Goal: Task Accomplishment & Management: Complete application form

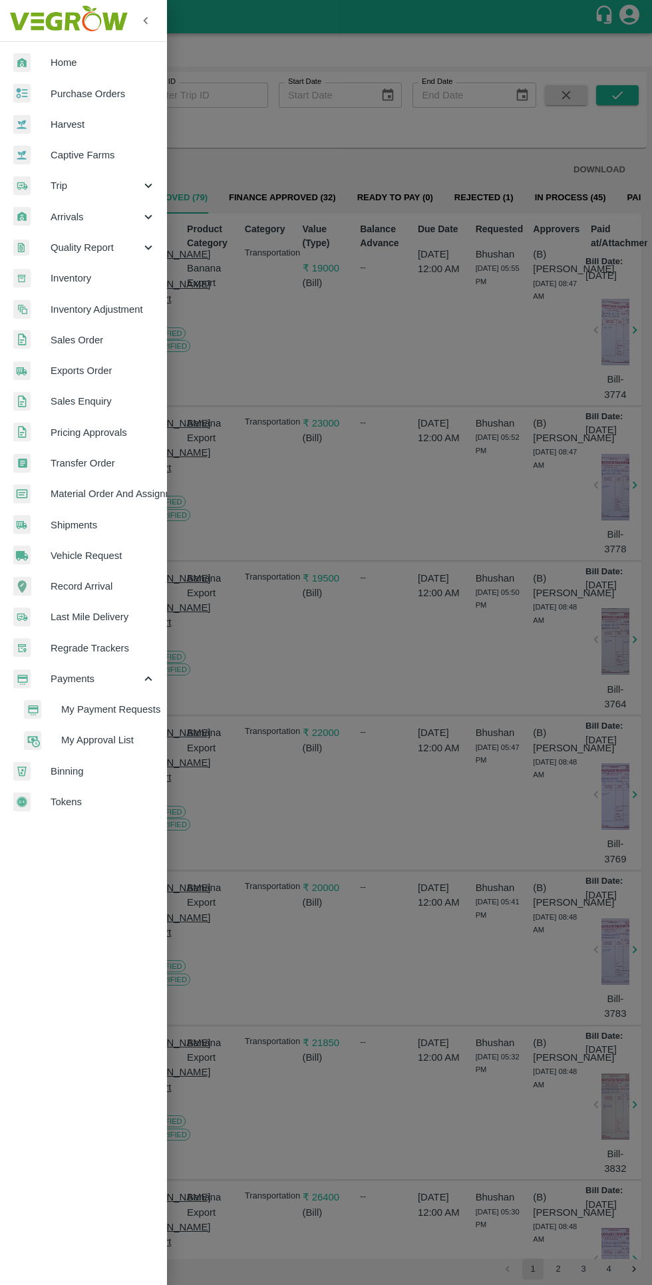
scroll to position [0, 22]
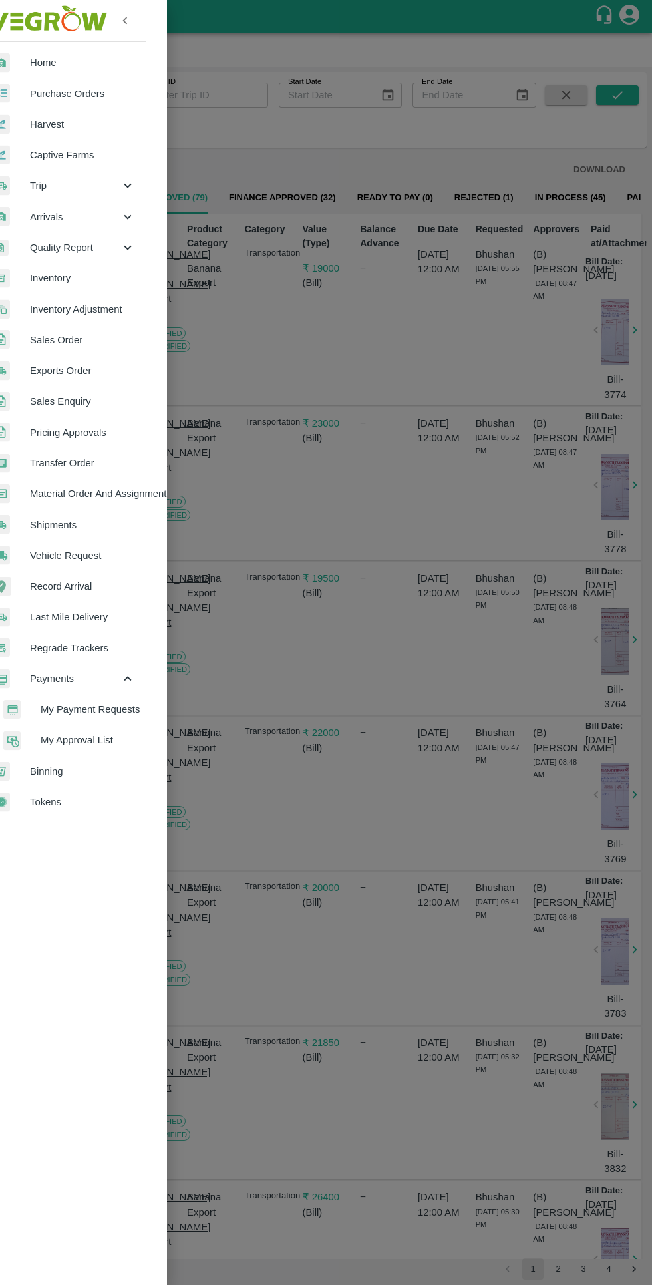
click at [61, 557] on span "Vehicle Request" at bounding box center [82, 555] width 105 height 15
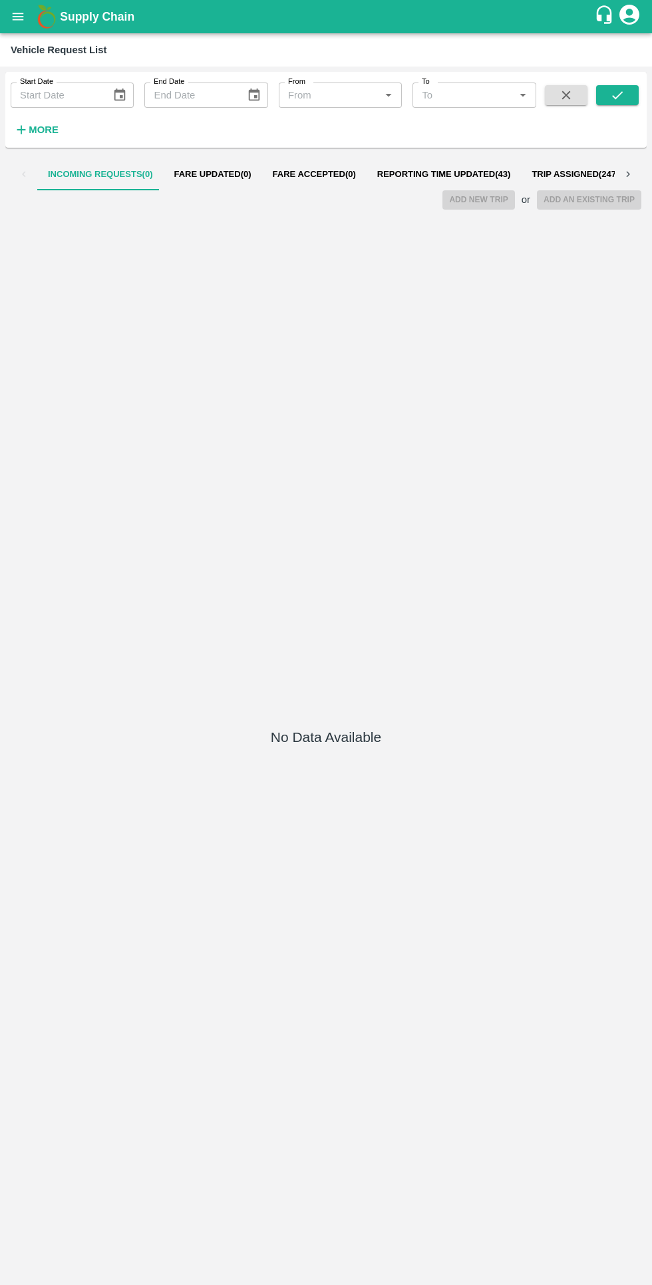
click at [382, 174] on span "Reporting Time Updated ( 43 )" at bounding box center [444, 174] width 134 height 11
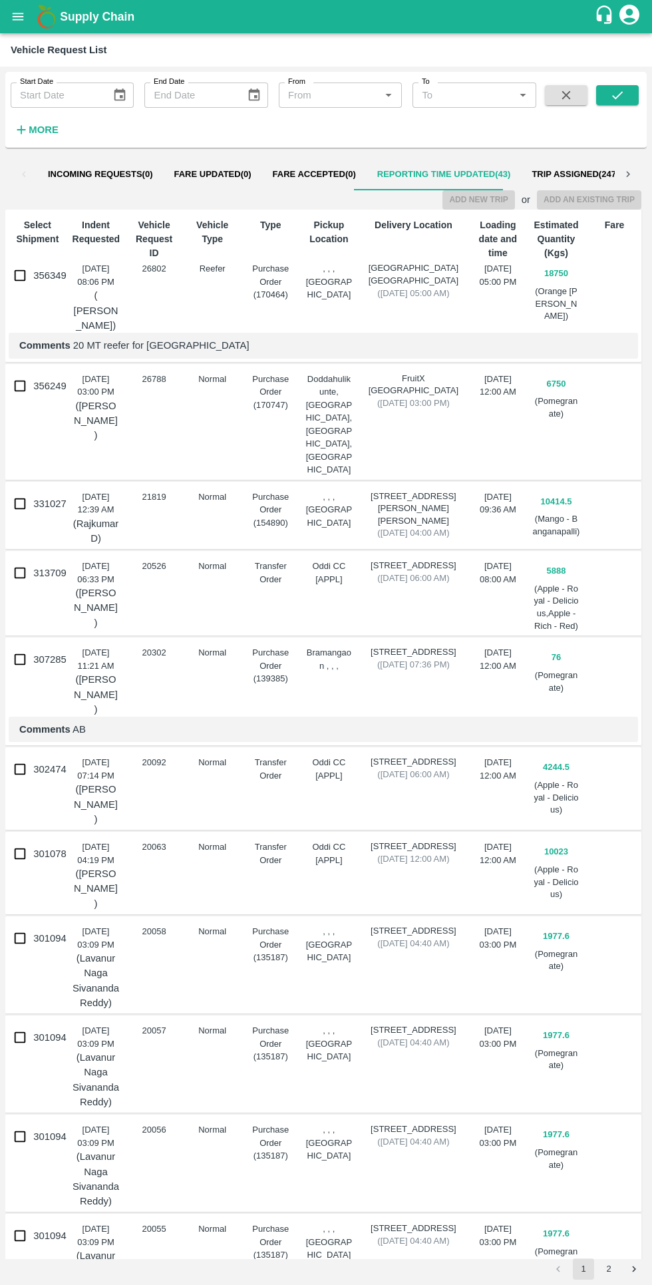
click at [493, 184] on button "Reporting Time Updated ( 43 )" at bounding box center [444, 174] width 155 height 32
click at [159, 304] on div "Vehicle Request ID 26802" at bounding box center [151, 273] width 53 height 120
click at [315, 174] on span "Fare Accepted ( 0 )" at bounding box center [314, 174] width 83 height 11
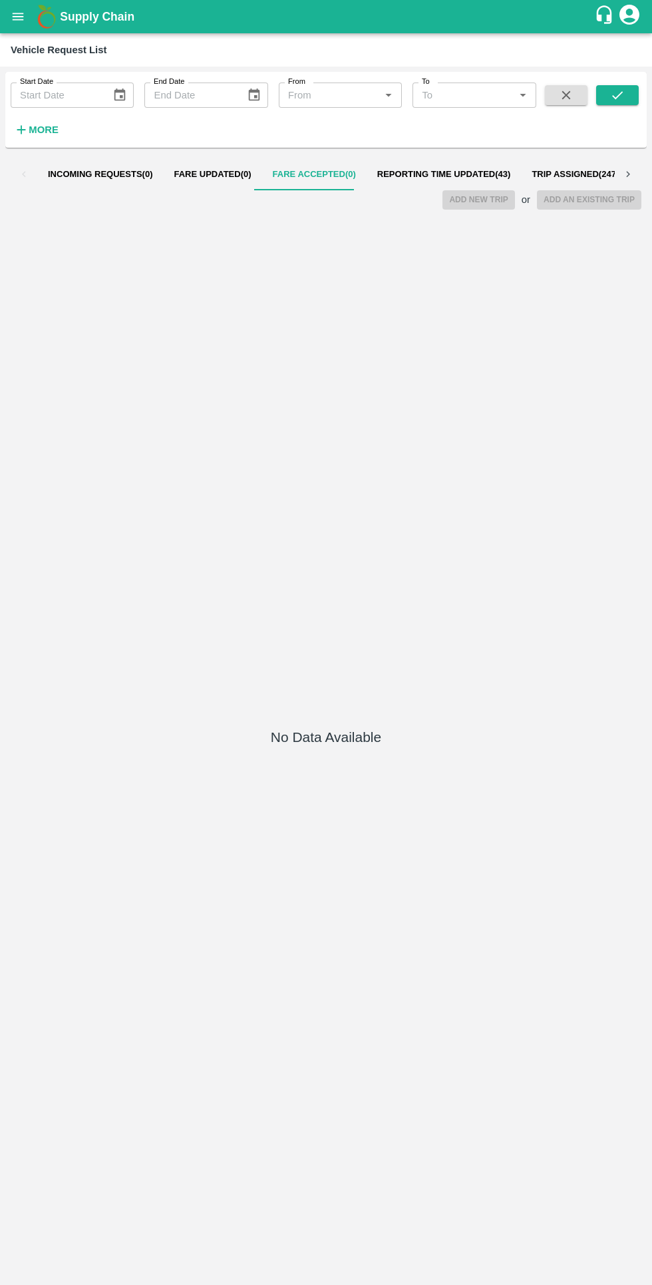
click at [436, 174] on span "Reporting Time Updated ( 43 )" at bounding box center [444, 174] width 134 height 11
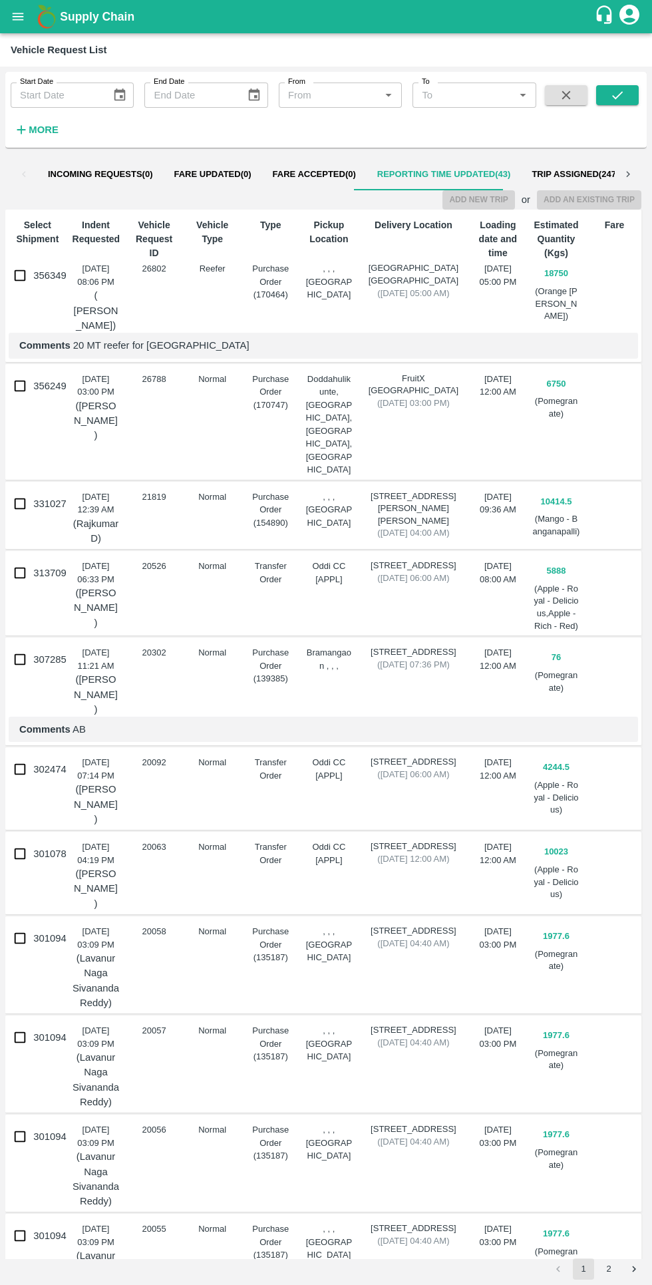
click at [31, 275] on input "356349" at bounding box center [20, 275] width 27 height 27
checkbox input "true"
click at [488, 205] on button "Add New Trip" at bounding box center [479, 199] width 72 height 19
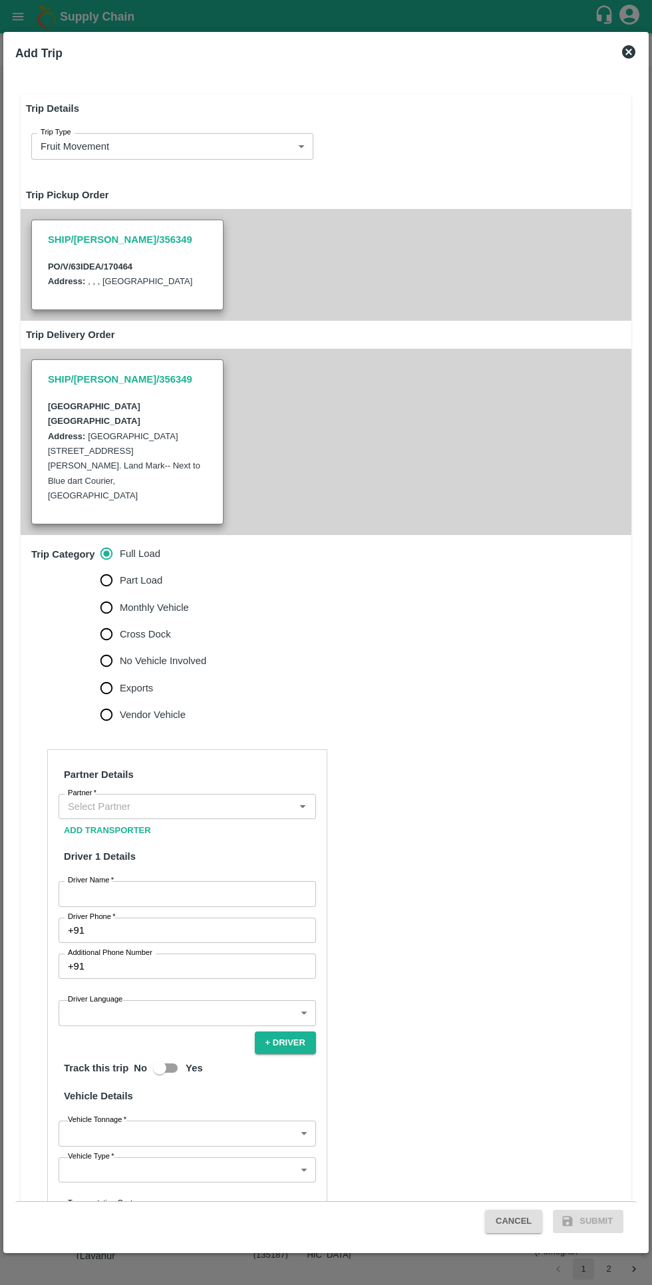
type input "18750"
type input "Reefer"
click at [207, 798] on input "Partner   *" at bounding box center [177, 806] width 228 height 17
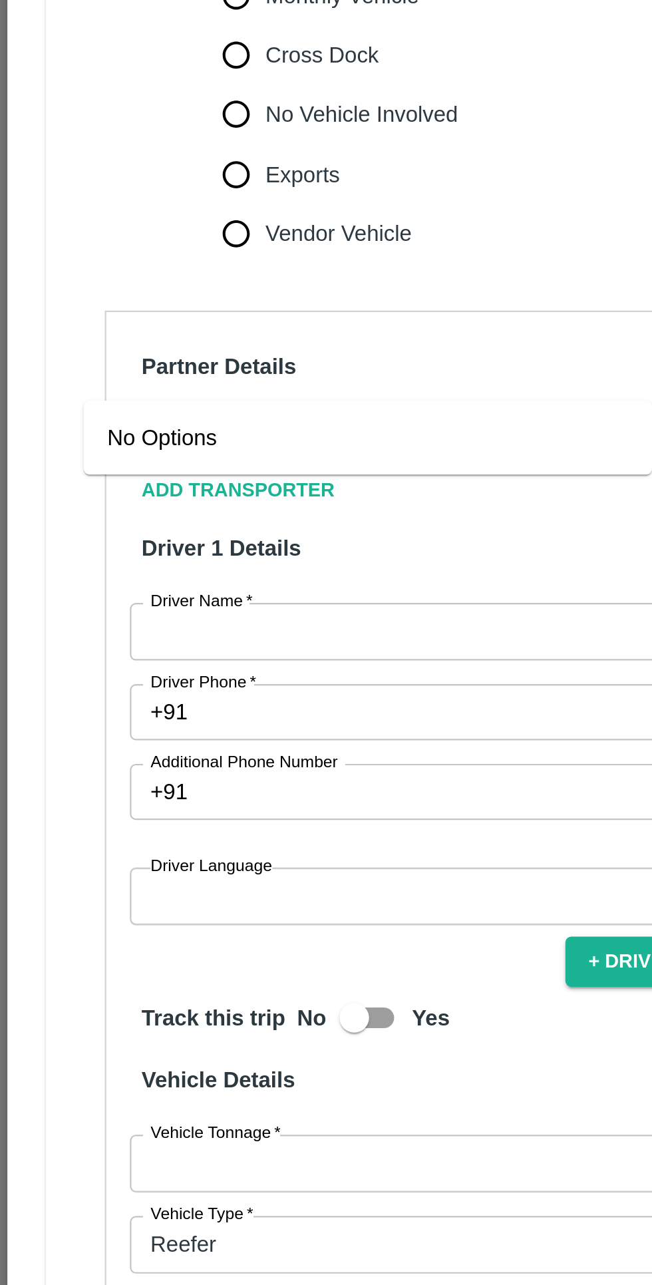
type input "newco"
type input "नवा"
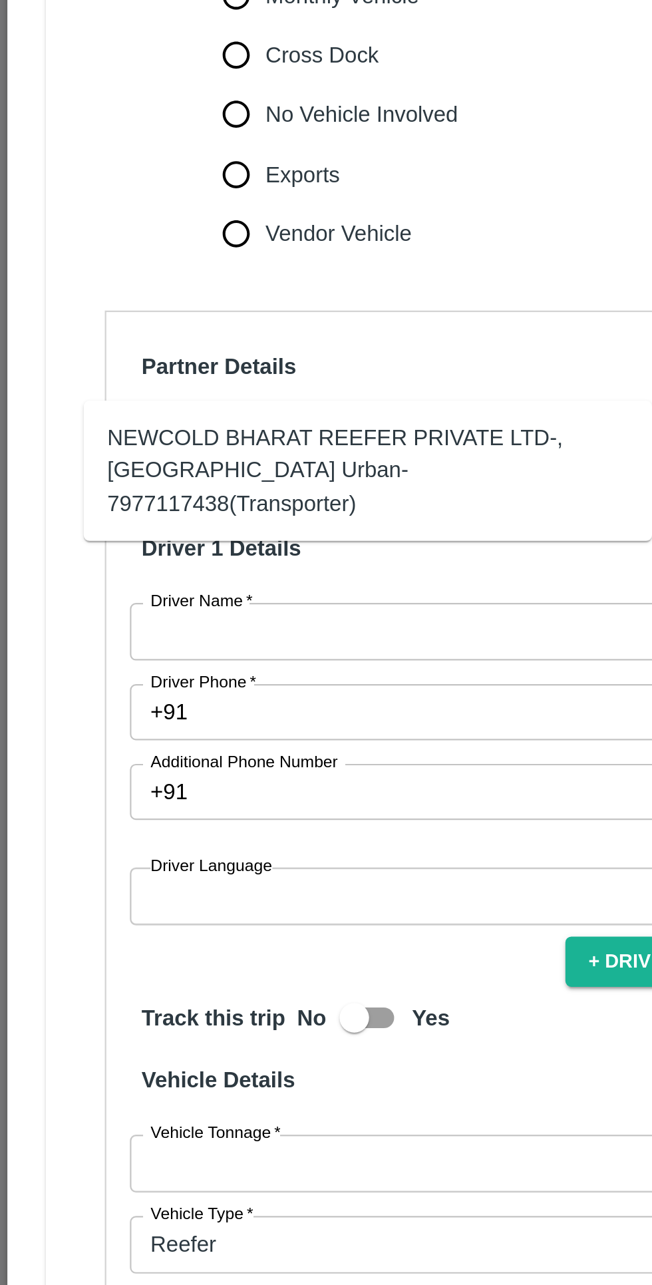
click at [92, 830] on div "NEWCOLD BHARAT REEFER PRIVATE LTD-, [GEOGRAPHIC_DATA] Urban-7977117438(Transpor…" at bounding box center [166, 821] width 256 height 53
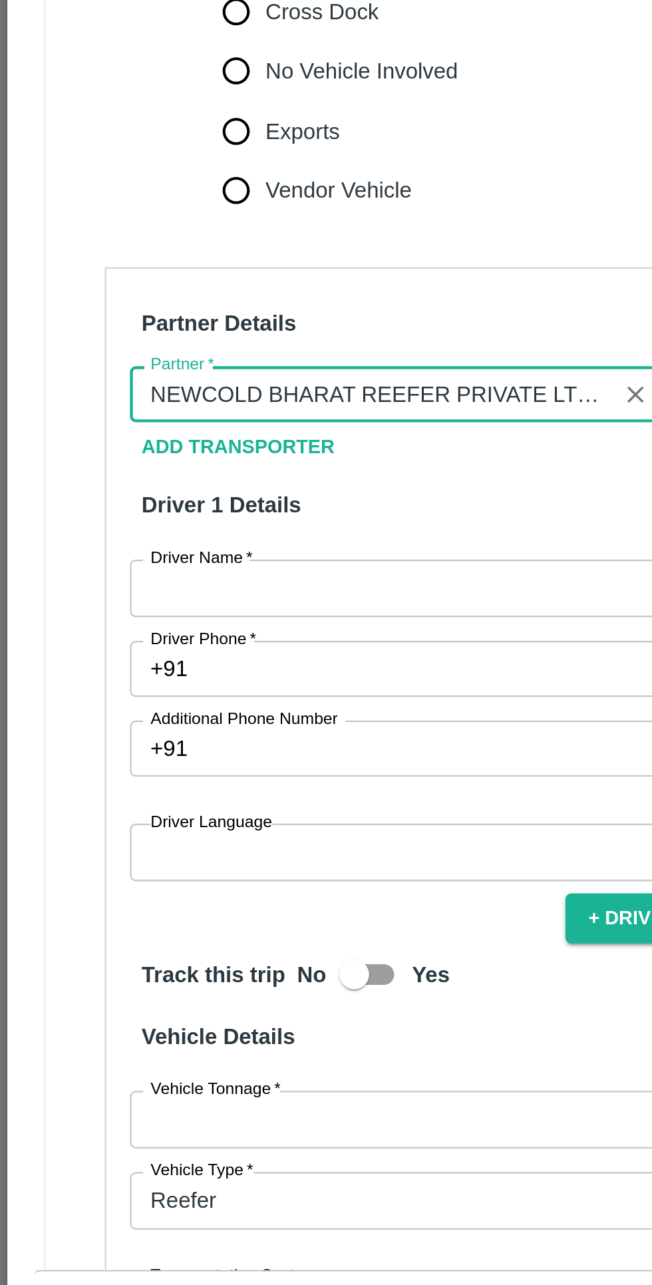
type input "NEWCOLD BHARAT REEFER PRIVATE LTD-, [GEOGRAPHIC_DATA] Urban-7977117438(Transpor…"
click at [87, 875] on label "Driver Name   *" at bounding box center [91, 880] width 46 height 11
click at [87, 881] on input "Driver Name   *" at bounding box center [188, 893] width 258 height 25
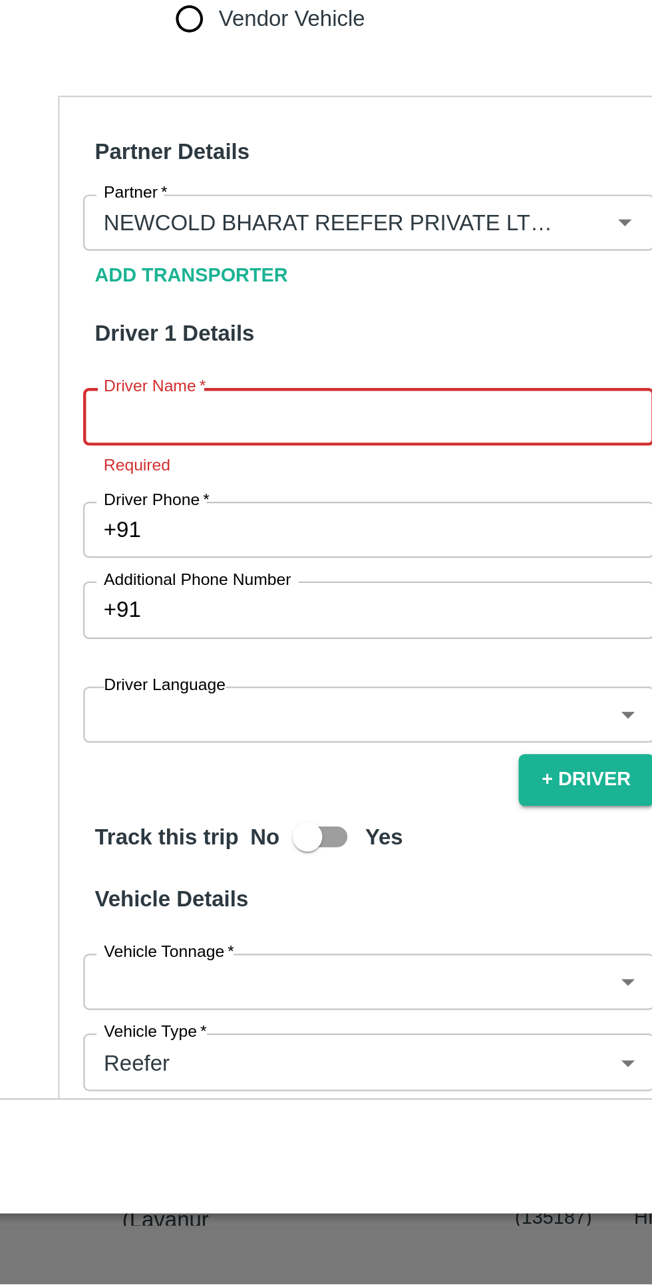
click at [101, 926] on label "Driver Phone   *" at bounding box center [92, 931] width 48 height 11
click at [101, 932] on input "Driver Phone   *" at bounding box center [203, 944] width 226 height 25
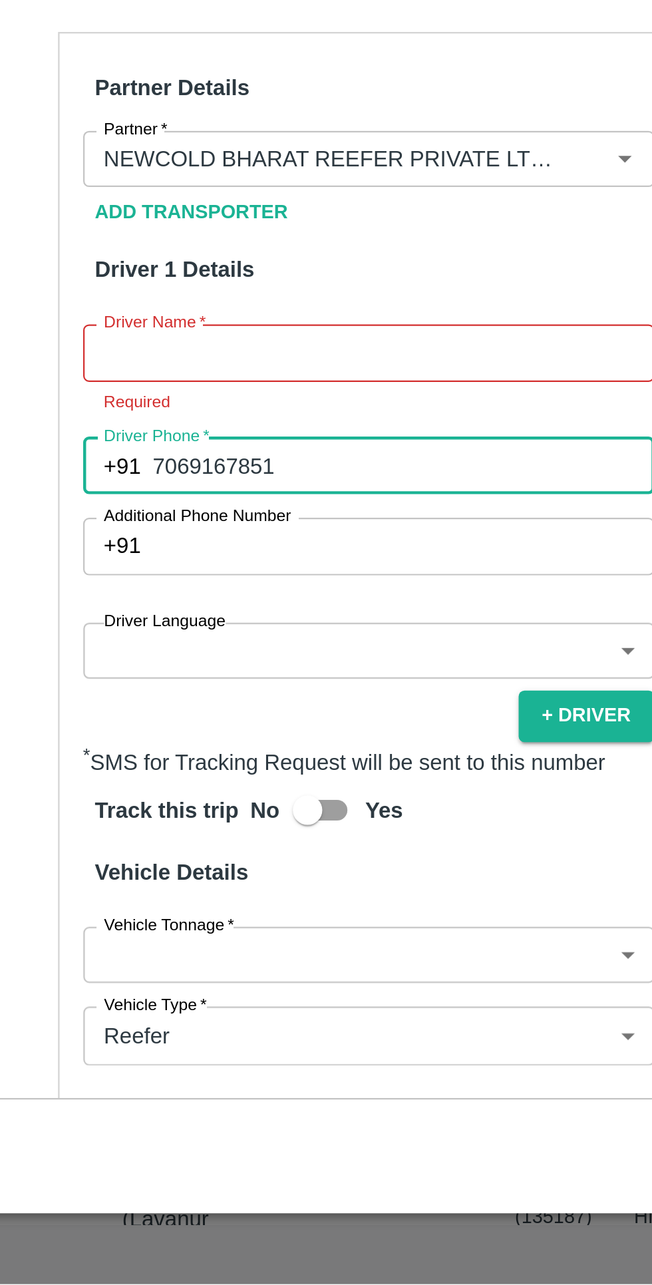
scroll to position [35, 0]
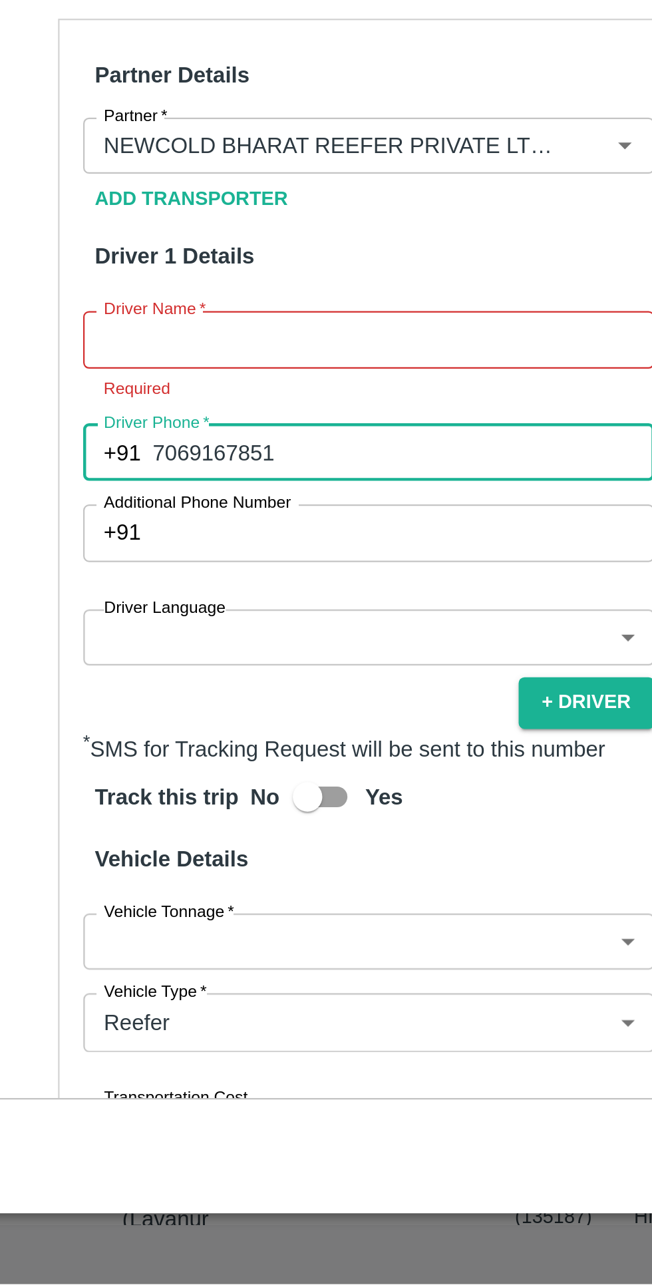
type input "7069167851"
click at [85, 846] on input "Driver Name   *" at bounding box center [188, 858] width 258 height 25
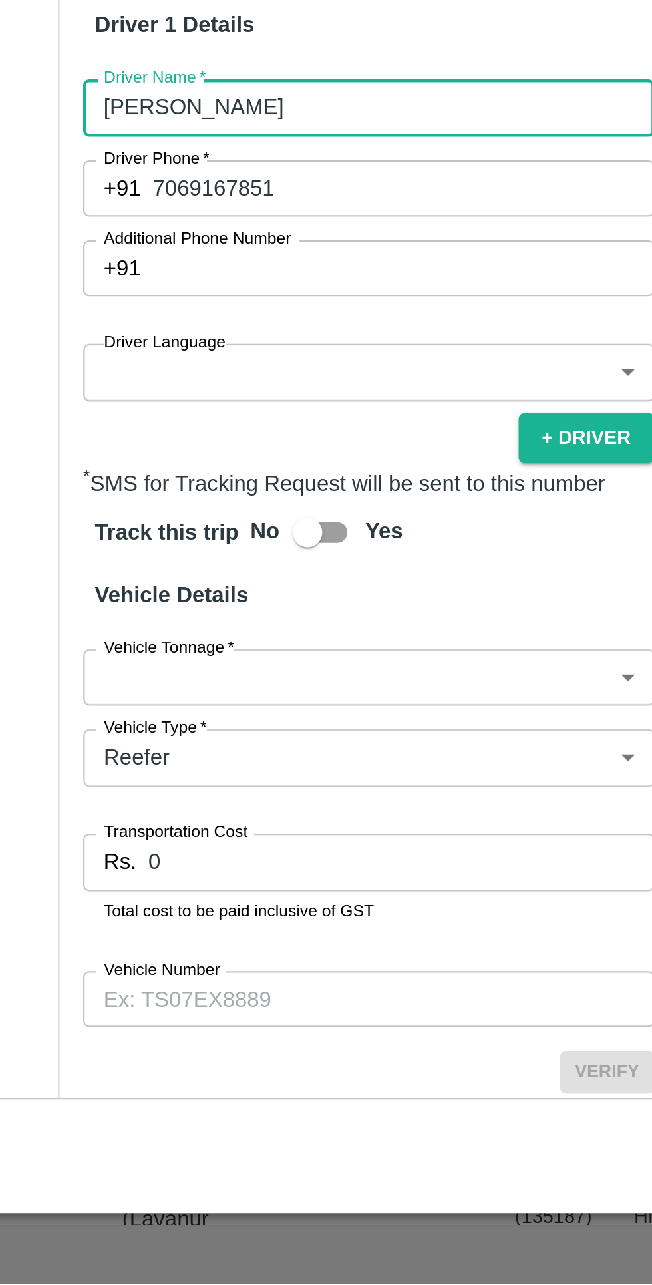
scroll to position [139, 0]
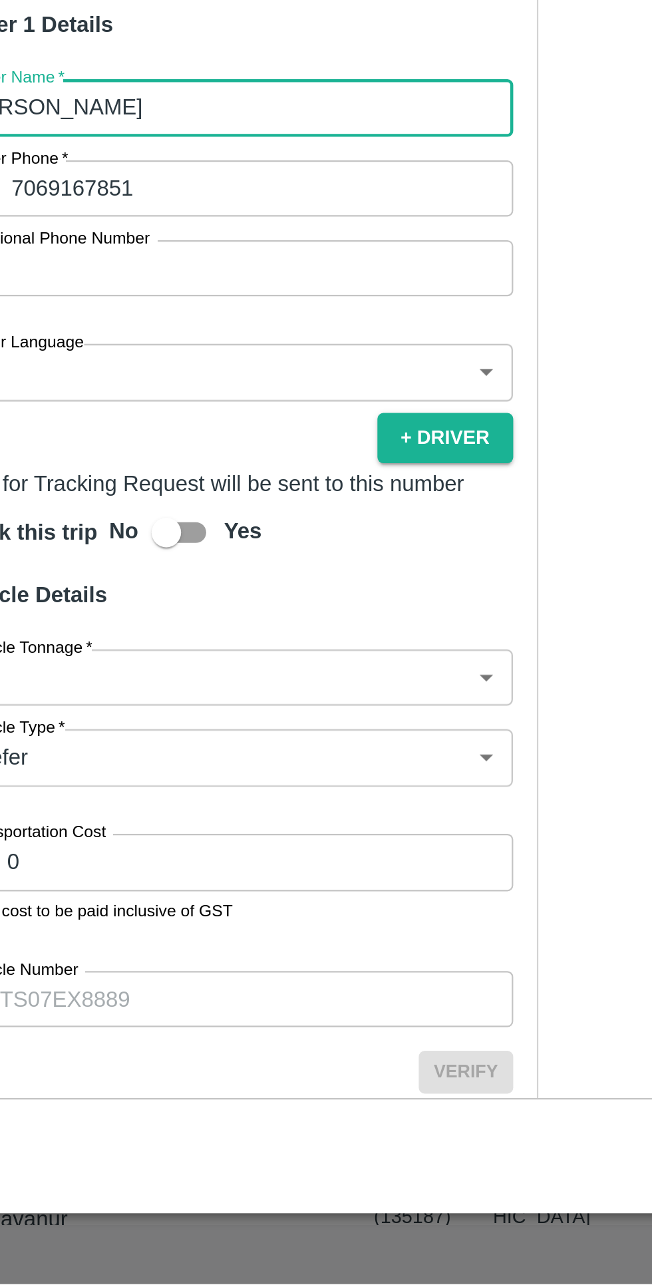
type input "[PERSON_NAME]"
click at [160, 934] on input "Yes" at bounding box center [160, 946] width 76 height 25
checkbox input "true"
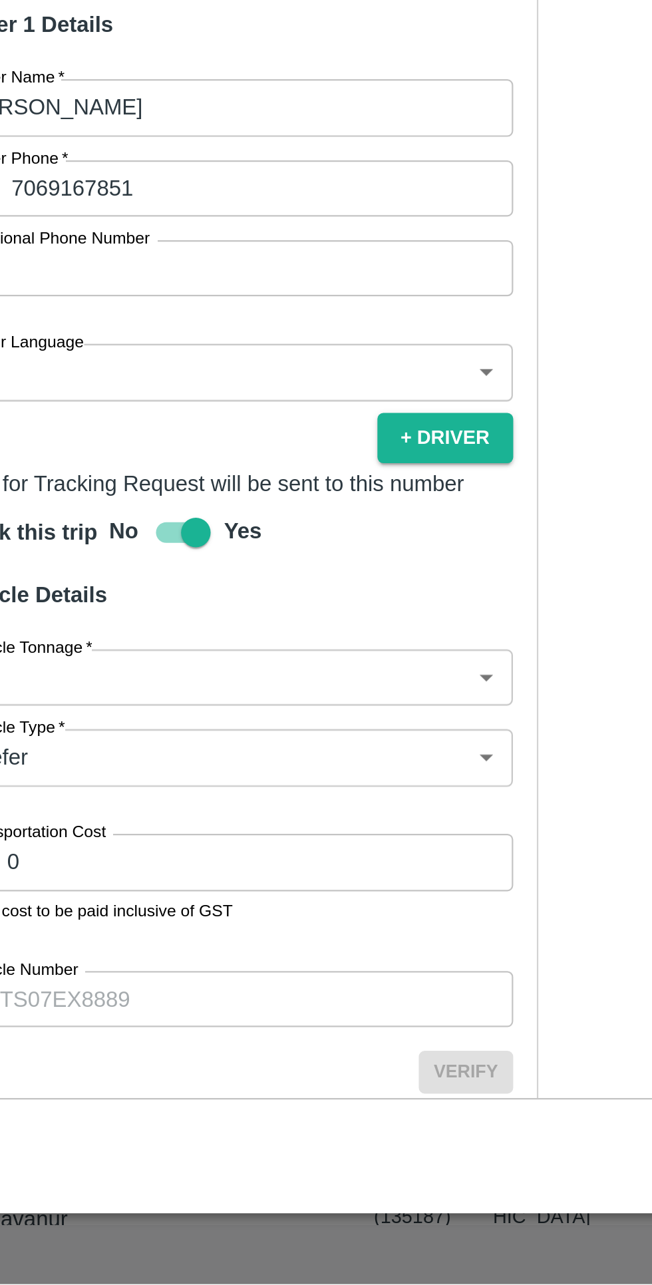
scroll to position [0, 0]
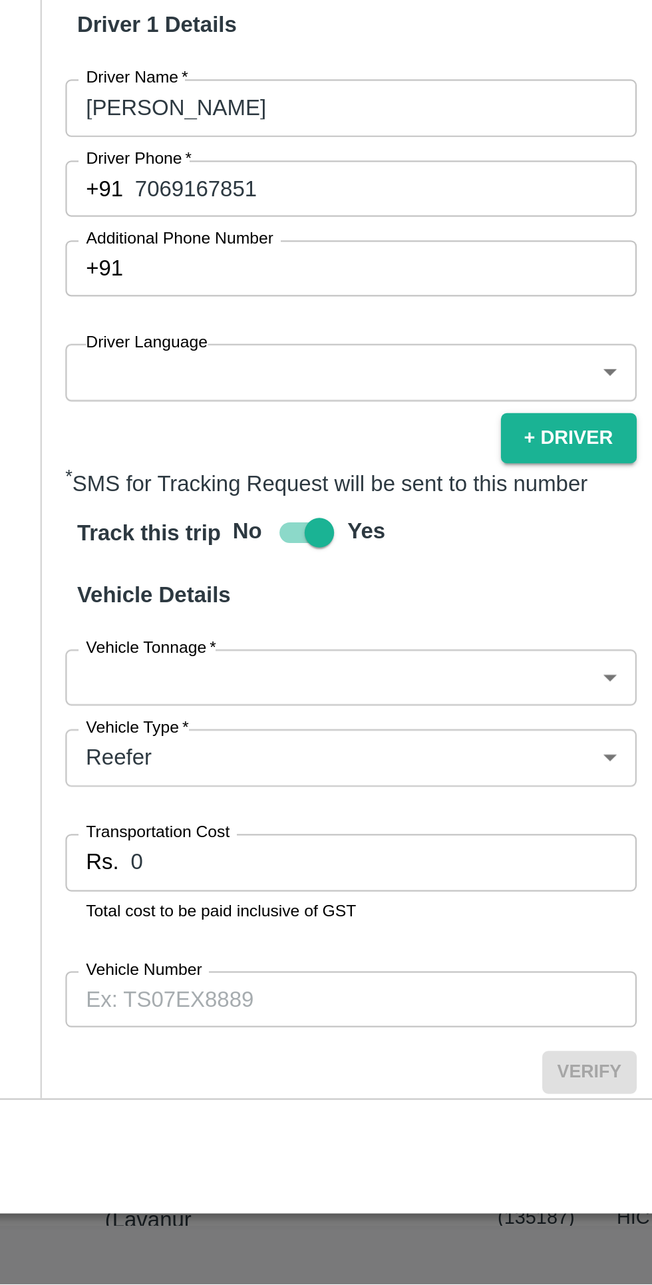
click at [97, 981] on body "Supply Chain Vehicle Request List Start Date Start Date End Date End Date From …" at bounding box center [326, 642] width 652 height 1285
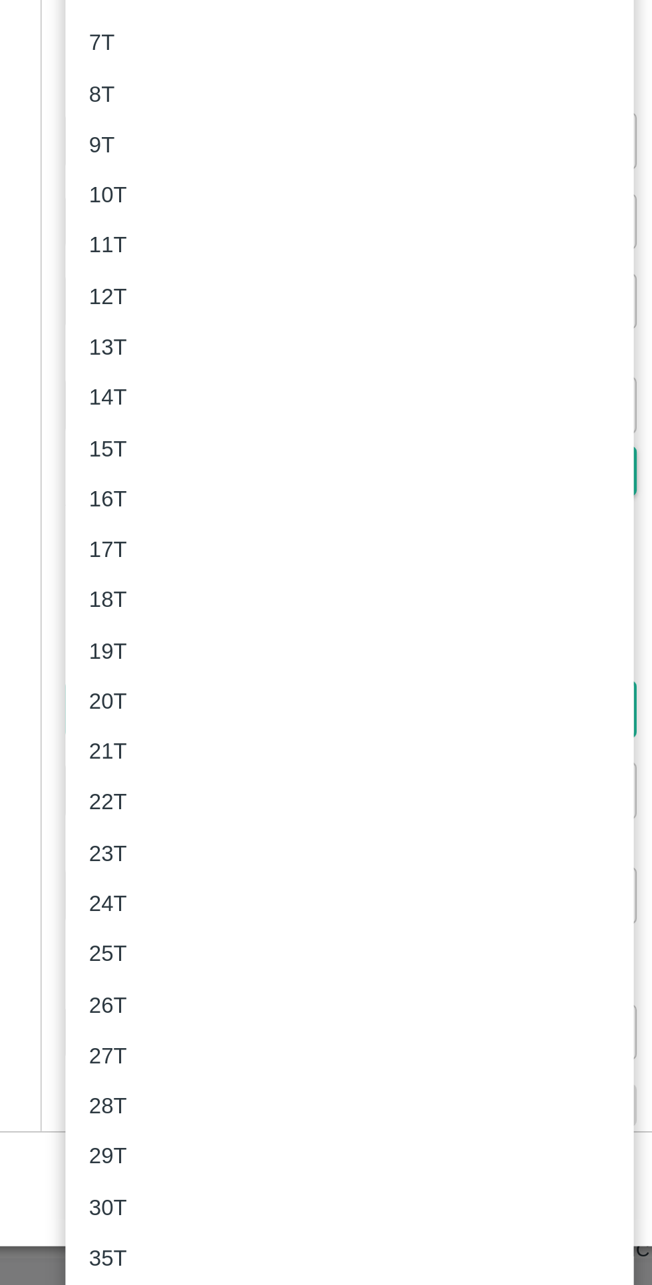
click at [71, 1006] on p "20T" at bounding box center [77, 1007] width 17 height 15
type input "20000"
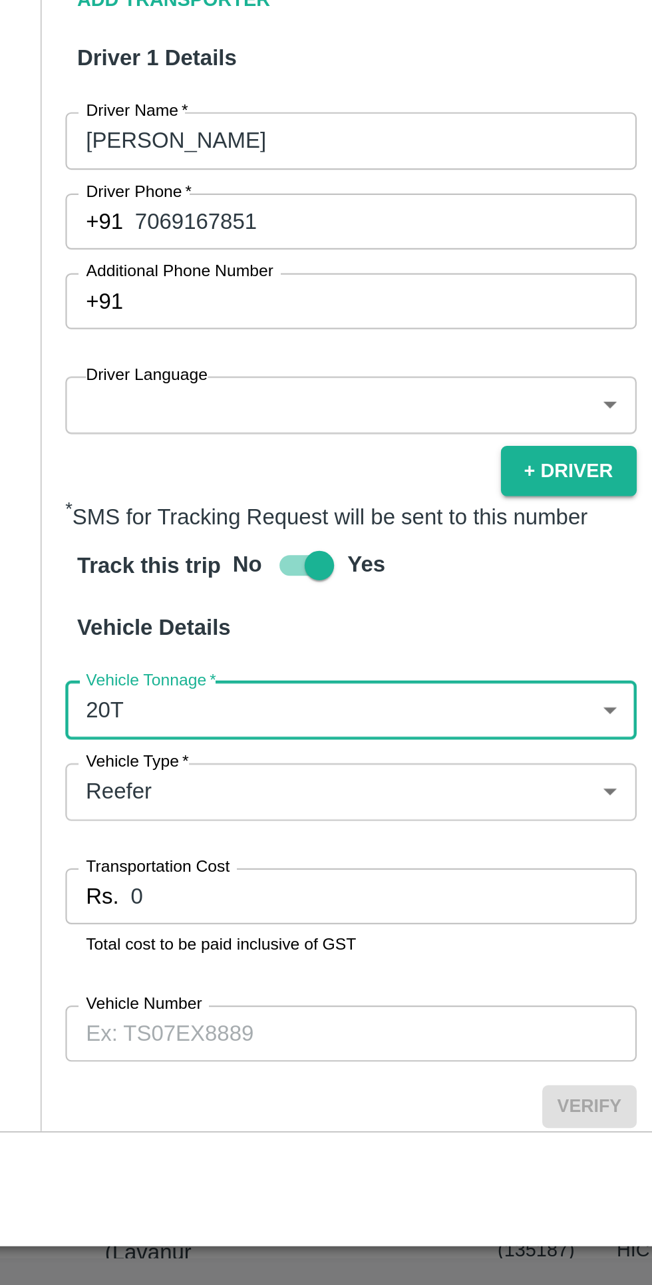
click at [184, 1083] on input "0" at bounding box center [202, 1095] width 228 height 25
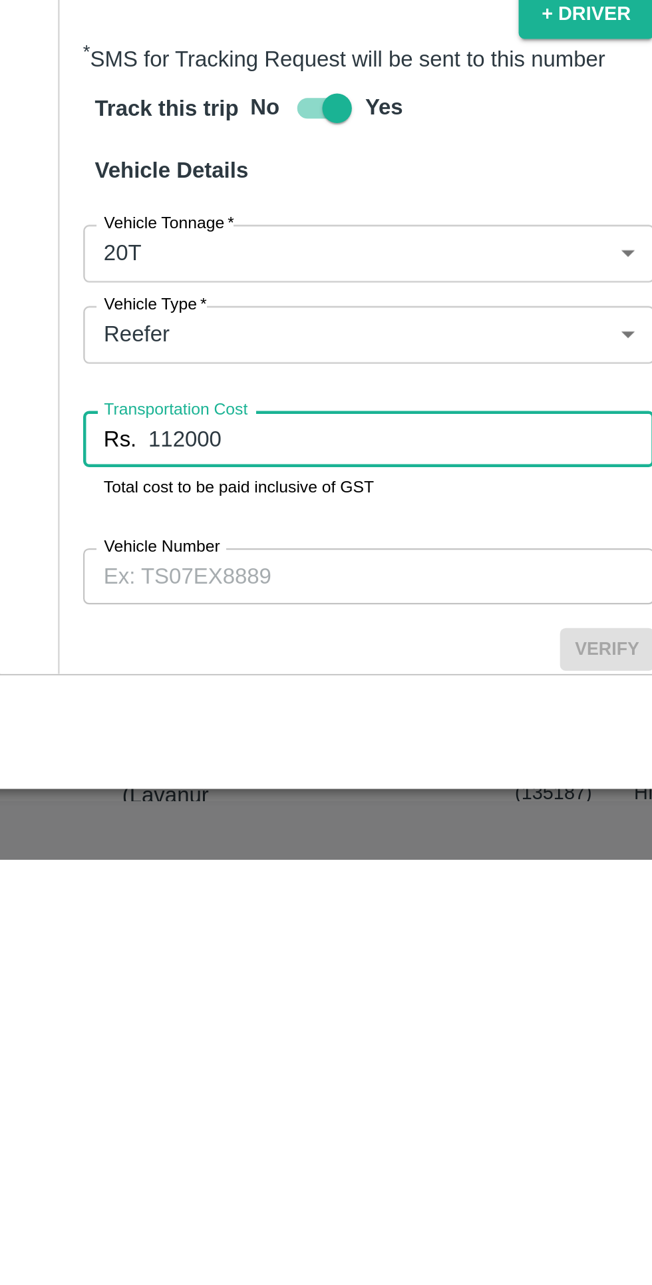
type input "112000"
click at [77, 1145] on input "Vehicle Number" at bounding box center [188, 1157] width 258 height 25
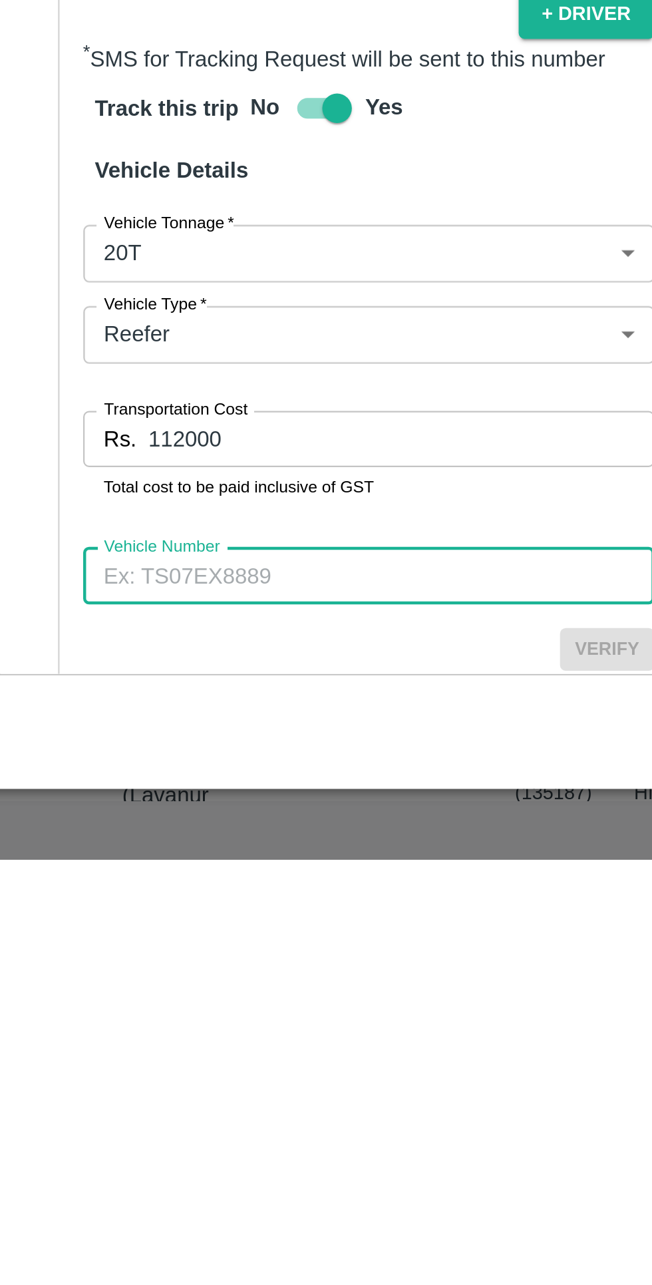
type input "M"
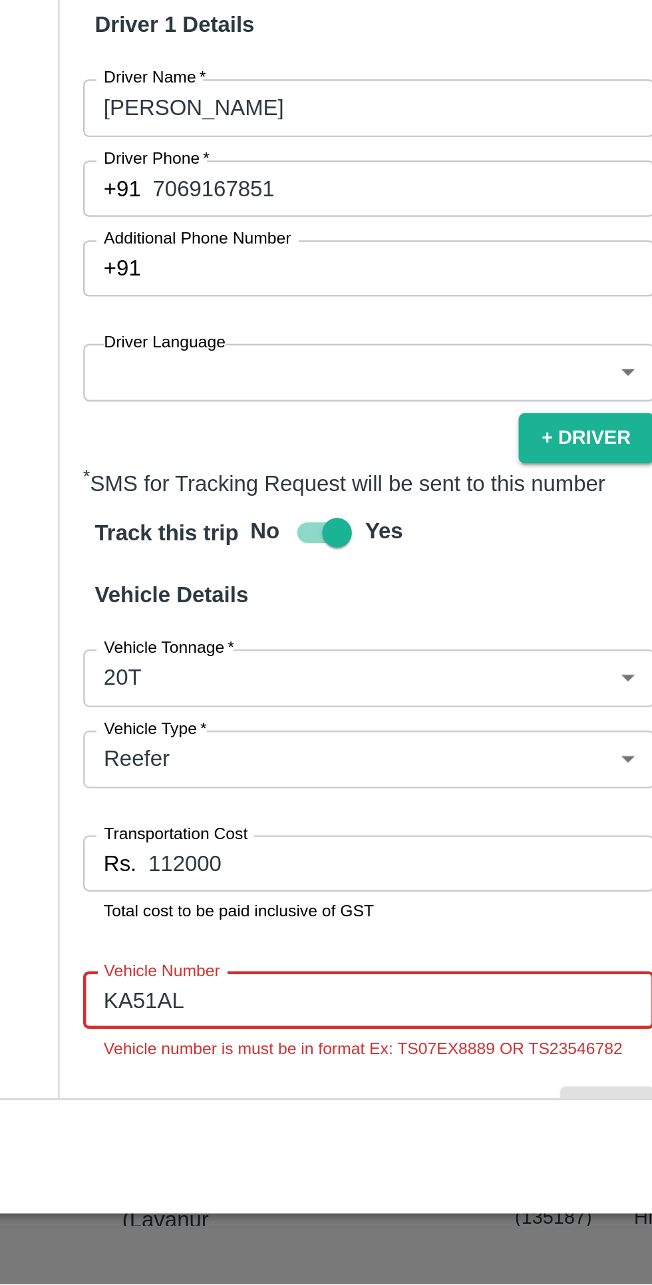
click at [174, 1145] on input "KA51AL" at bounding box center [188, 1157] width 258 height 25
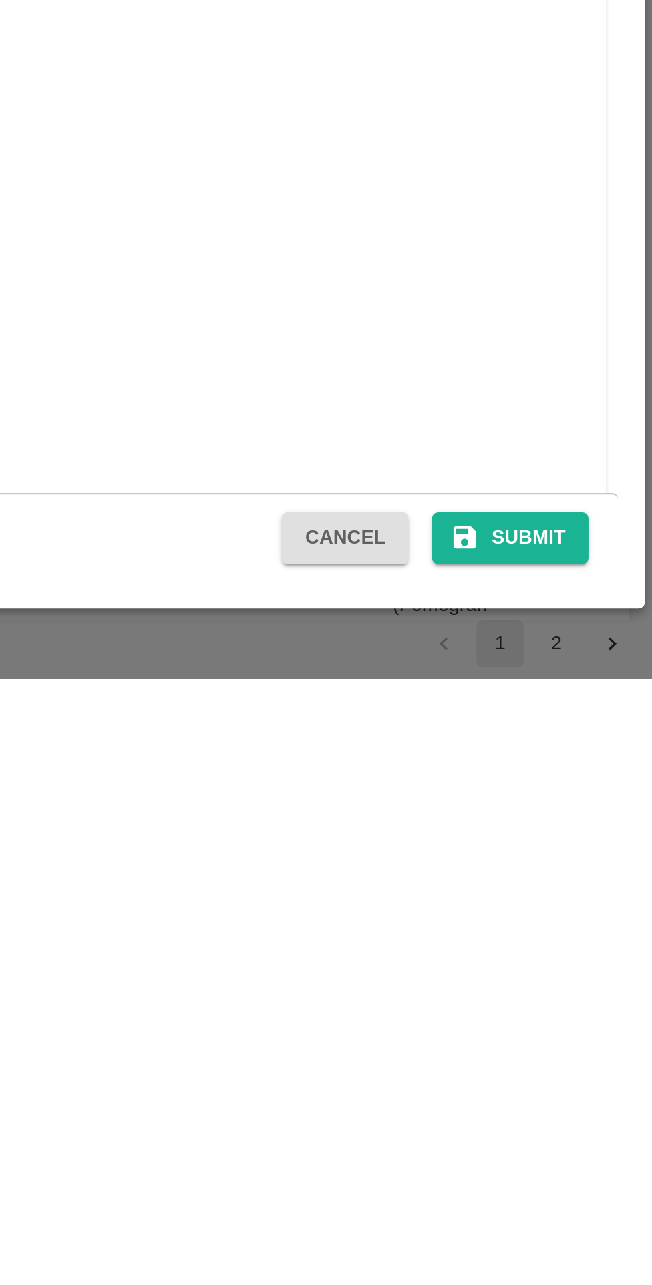
type input "KA51AL0927"
click at [605, 1230] on button "Submit" at bounding box center [588, 1221] width 71 height 23
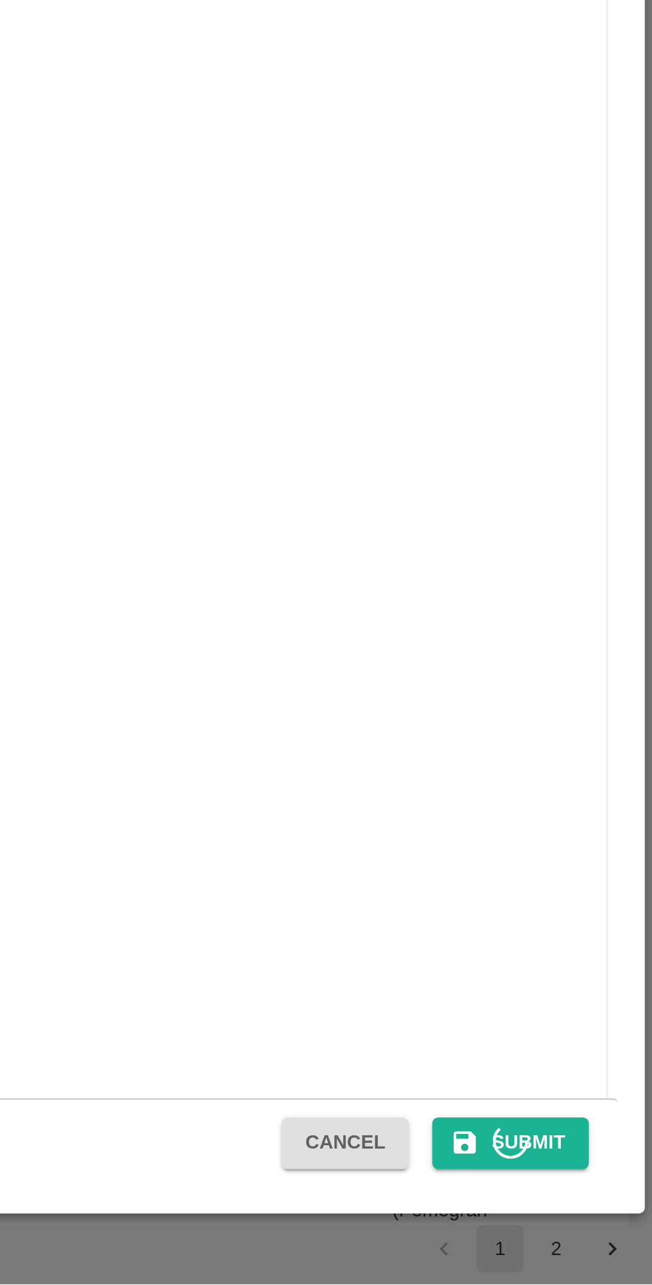
scroll to position [135, 0]
